Goal: Navigation & Orientation: Find specific page/section

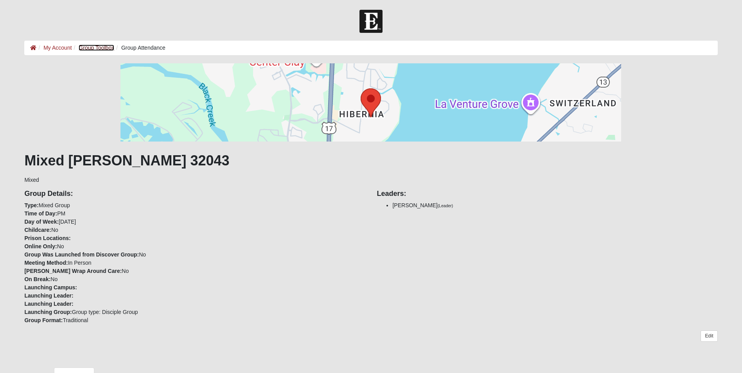
click at [95, 49] on link "Group Toolbox" at bounding box center [97, 48] width 36 height 6
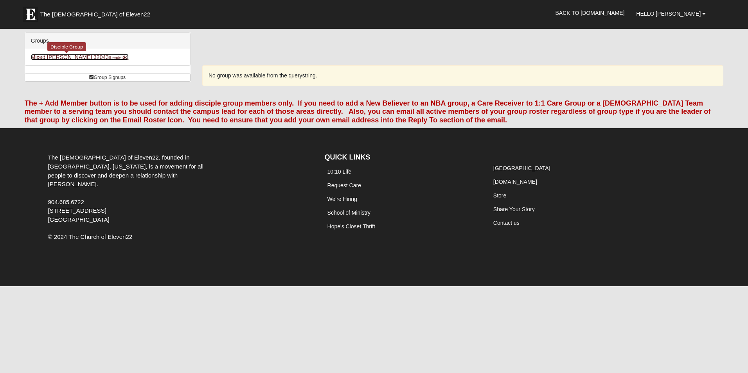
click at [57, 57] on link "Mixed [PERSON_NAME] 32043 (Leader )" at bounding box center [80, 57] width 98 height 6
